Goal: Register for event/course

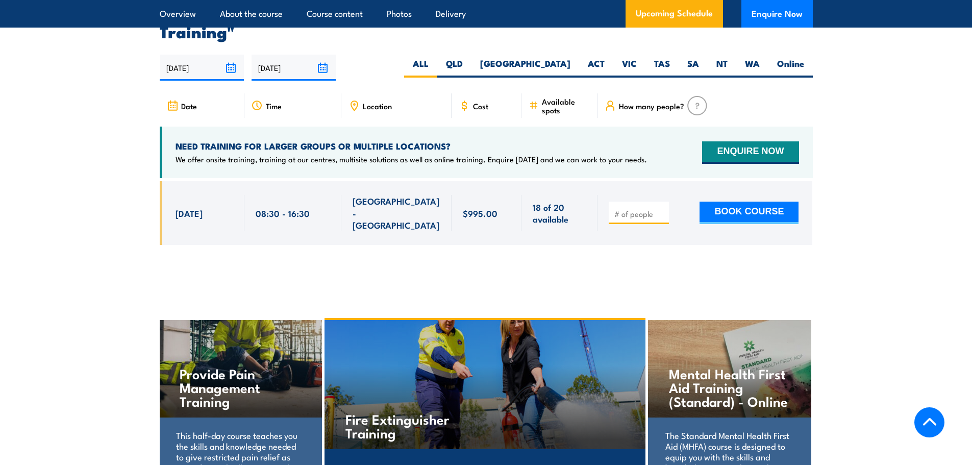
scroll to position [1836, 0]
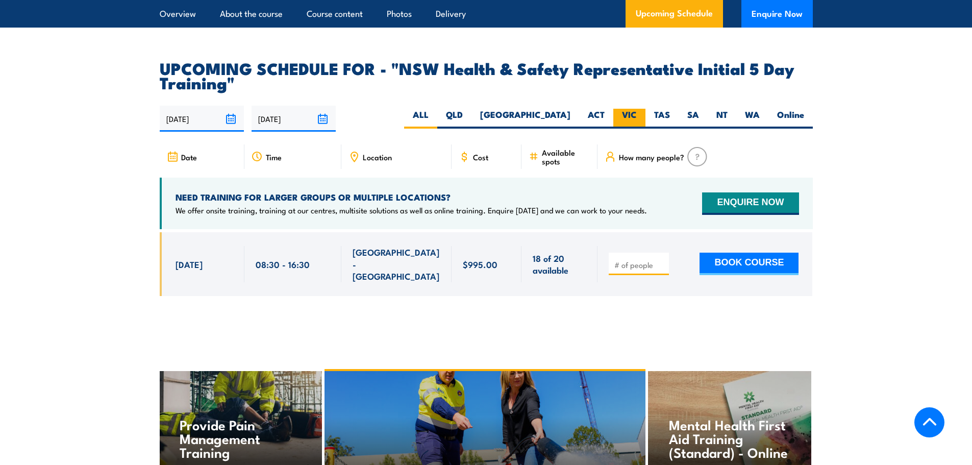
click at [624, 113] on label "VIC" at bounding box center [629, 119] width 32 height 20
click at [637, 113] on input "VIC" at bounding box center [640, 112] width 7 height 7
radio input "true"
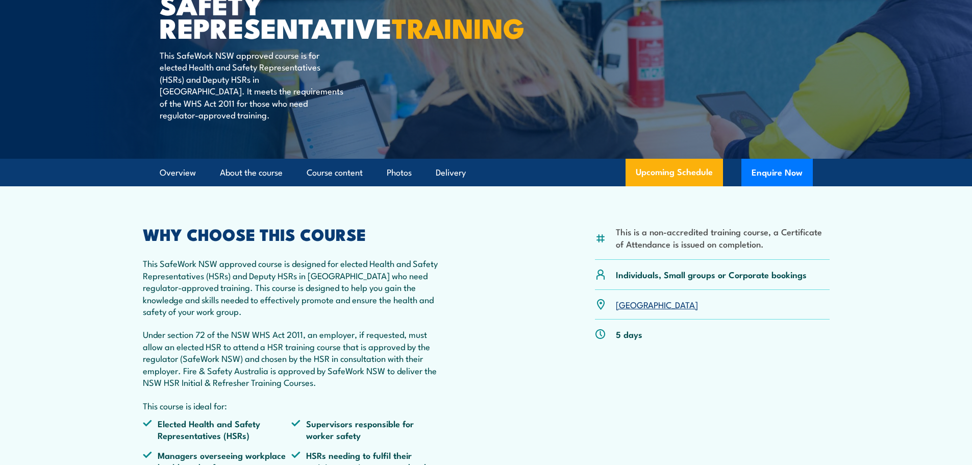
scroll to position [262, 0]
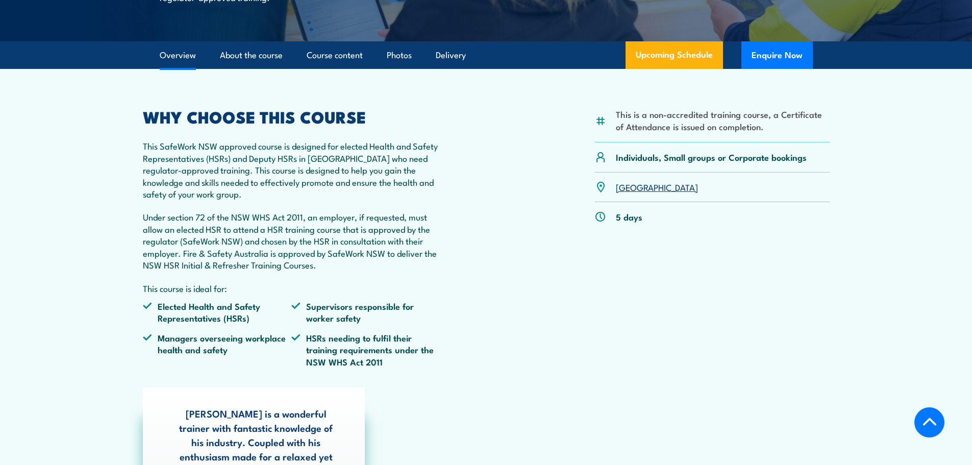
click at [625, 193] on link "[GEOGRAPHIC_DATA]" at bounding box center [657, 187] width 82 height 12
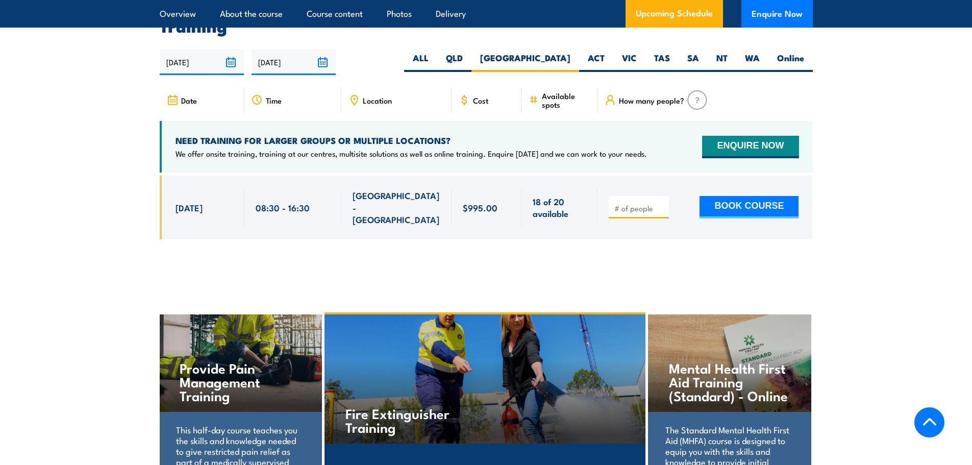
scroll to position [1894, 0]
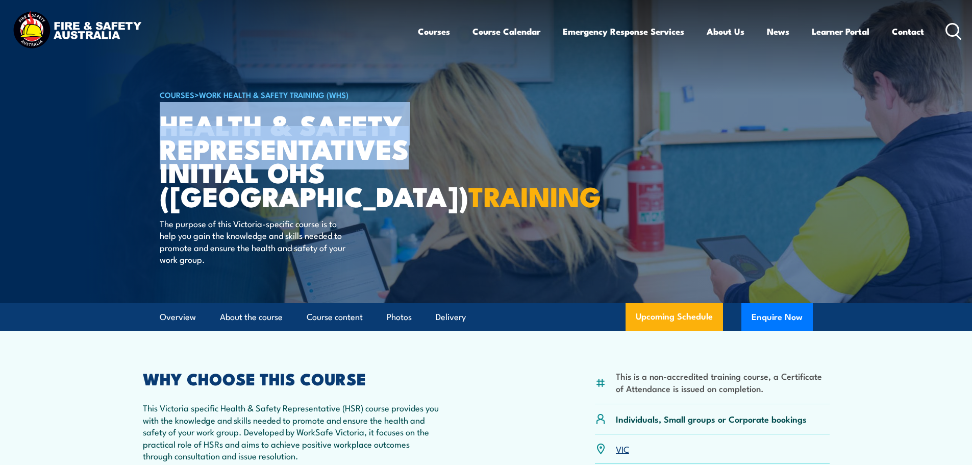
drag, startPoint x: 164, startPoint y: 123, endPoint x: 415, endPoint y: 152, distance: 253.1
click at [415, 152] on article "COURSES > Work Health & Safety Training (WHS) Health & Safety Representatives I…" at bounding box center [486, 151] width 653 height 303
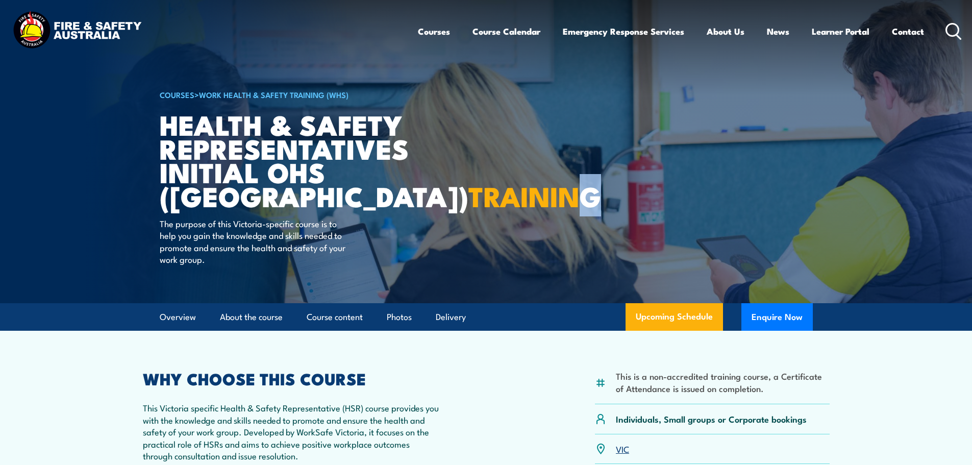
drag, startPoint x: 299, startPoint y: 195, endPoint x: 267, endPoint y: 195, distance: 32.1
click at [267, 195] on h1 "Health & Safety Representatives Initial OHS (VIC) TRAINING" at bounding box center [286, 159] width 252 height 95
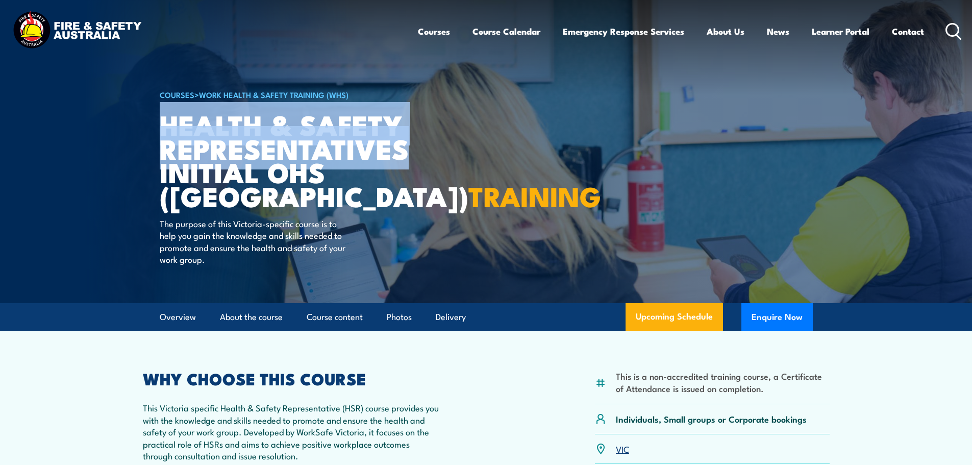
drag, startPoint x: 159, startPoint y: 122, endPoint x: 411, endPoint y: 140, distance: 252.6
click at [411, 140] on h1 "Health & Safety Representatives Initial OHS (VIC) TRAINING" at bounding box center [286, 159] width 252 height 95
copy h1 "Health & Safety Representatives"
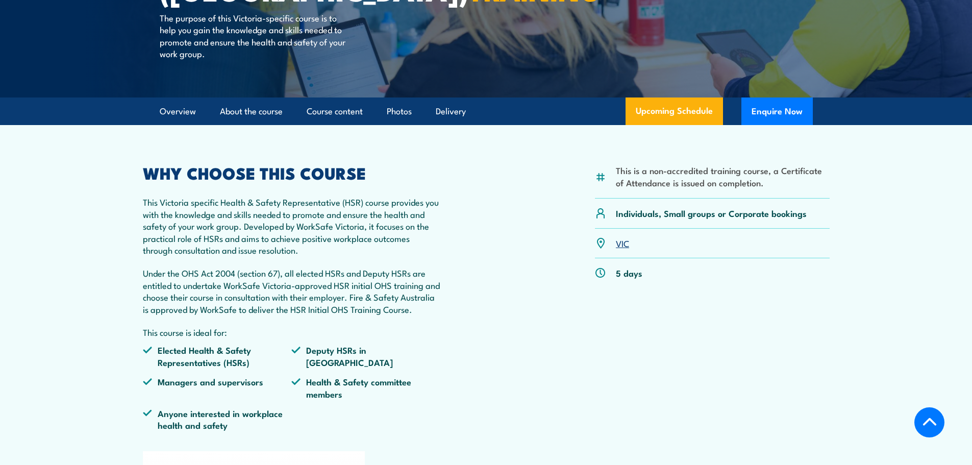
scroll to position [255, 0]
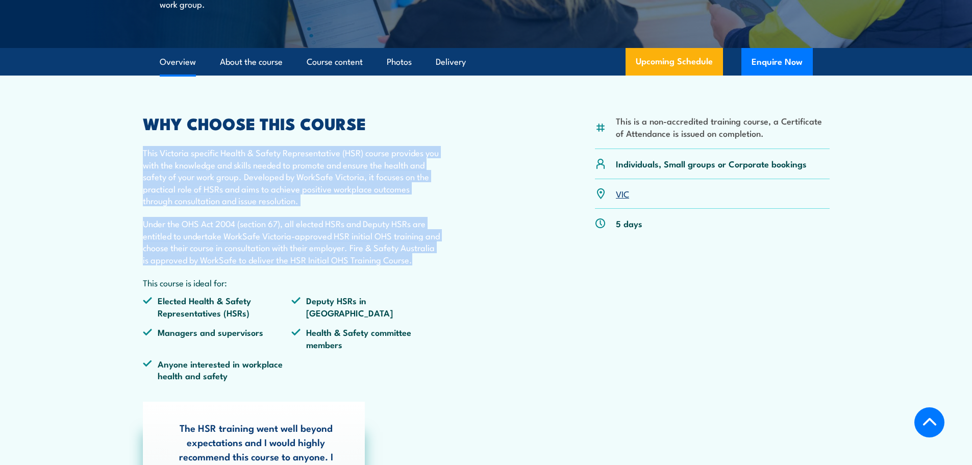
drag, startPoint x: 144, startPoint y: 152, endPoint x: 426, endPoint y: 264, distance: 303.6
click at [426, 264] on div "WHY CHOOSE THIS COURSE This Victoria specific Health & Safety Representative (H…" at bounding box center [292, 252] width 298 height 273
copy div "This Victoria specific Health & Safety Representative (HSR) course provides you…"
